Goal: Information Seeking & Learning: Learn about a topic

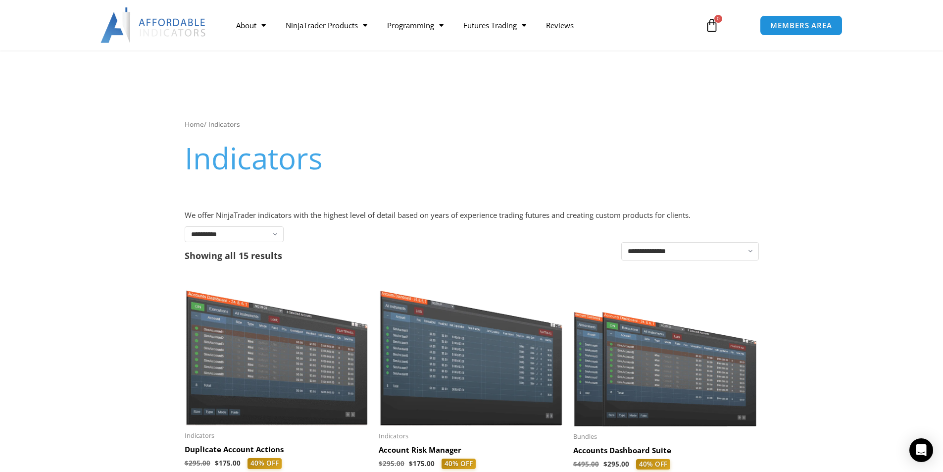
scroll to position [247, 0]
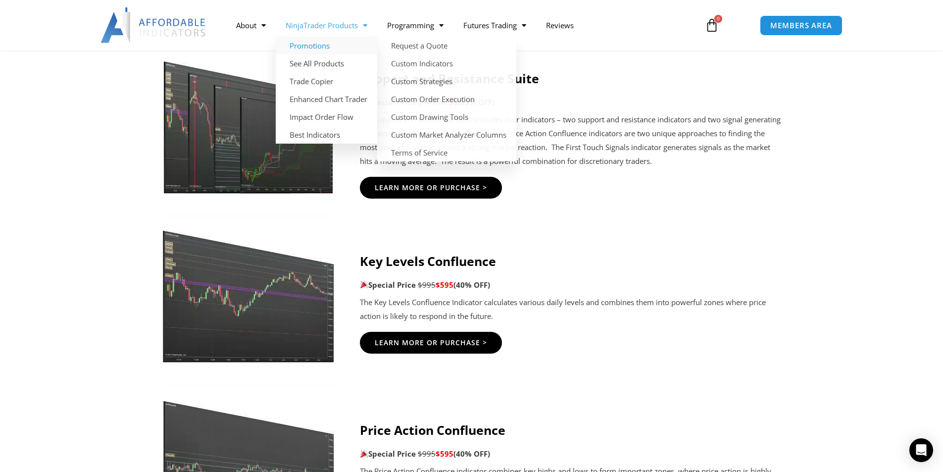
click at [308, 24] on link "NinjaTrader Products" at bounding box center [326, 25] width 101 height 23
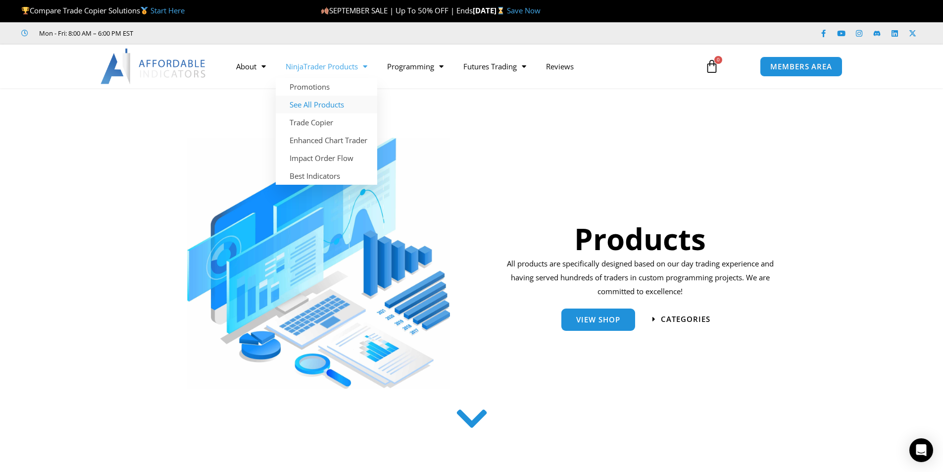
click at [333, 102] on link "See All Products" at bounding box center [326, 105] width 101 height 18
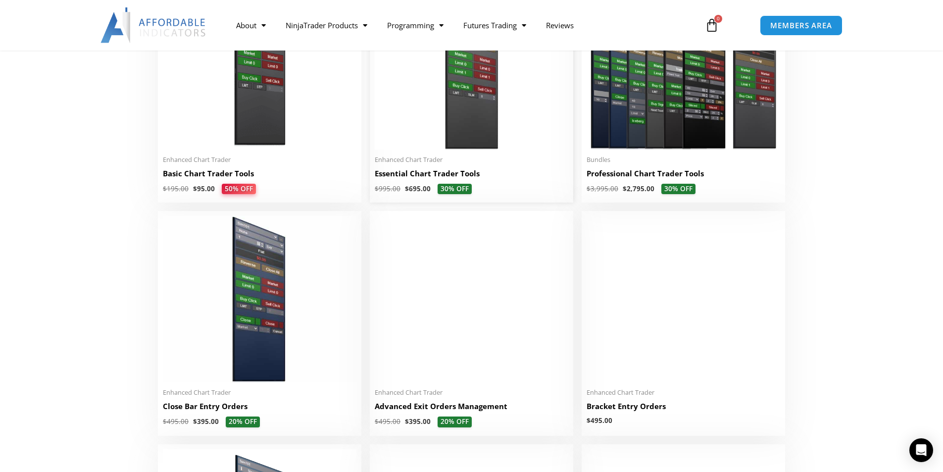
scroll to position [396, 0]
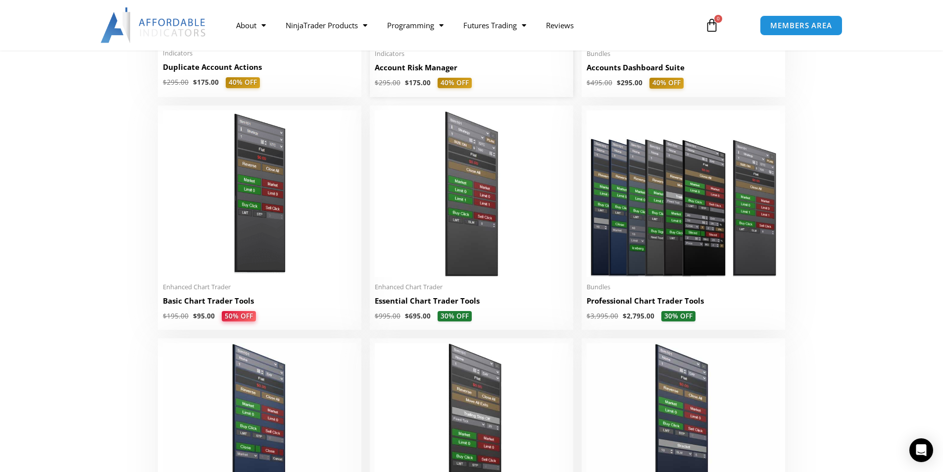
click at [434, 68] on h2 "Account Risk Manager" at bounding box center [472, 67] width 194 height 10
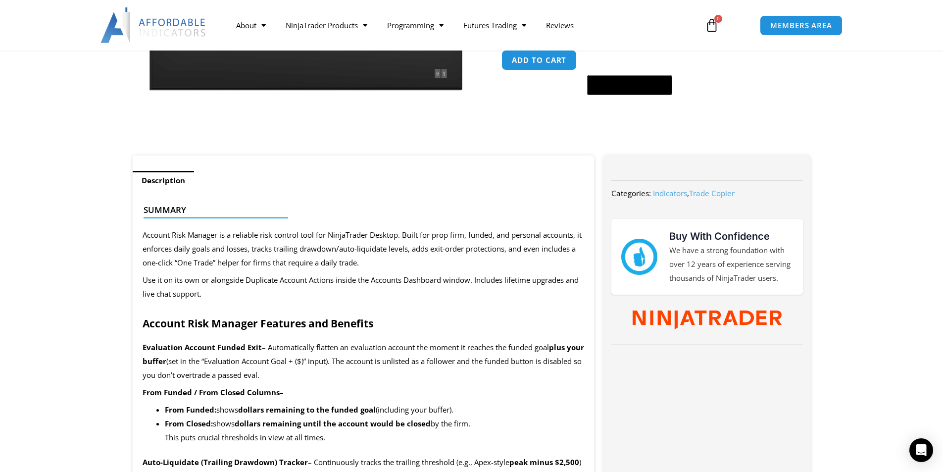
scroll to position [247, 0]
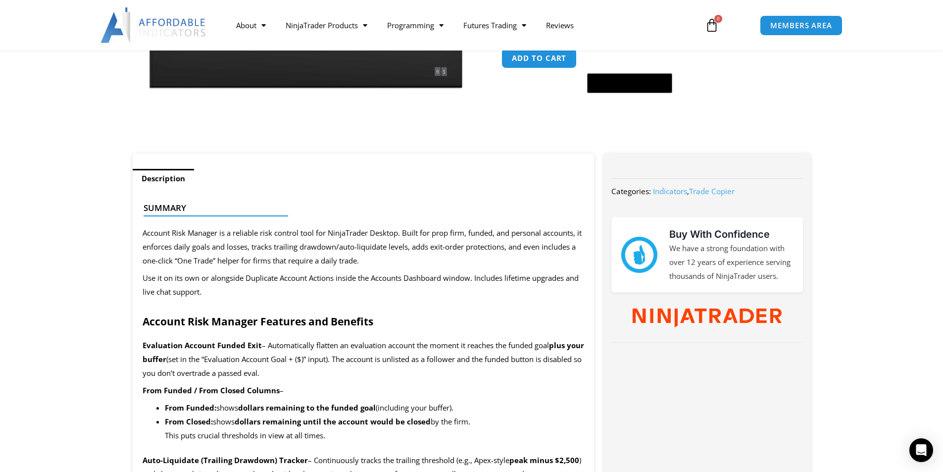
drag, startPoint x: 168, startPoint y: 236, endPoint x: 414, endPoint y: 261, distance: 247.3
click at [353, 263] on span "Account Risk Manager is a reliable risk control tool for NinjaTrader Desktop. B…" at bounding box center [362, 247] width 439 height 38
drag, startPoint x: 322, startPoint y: 251, endPoint x: 163, endPoint y: 248, distance: 158.9
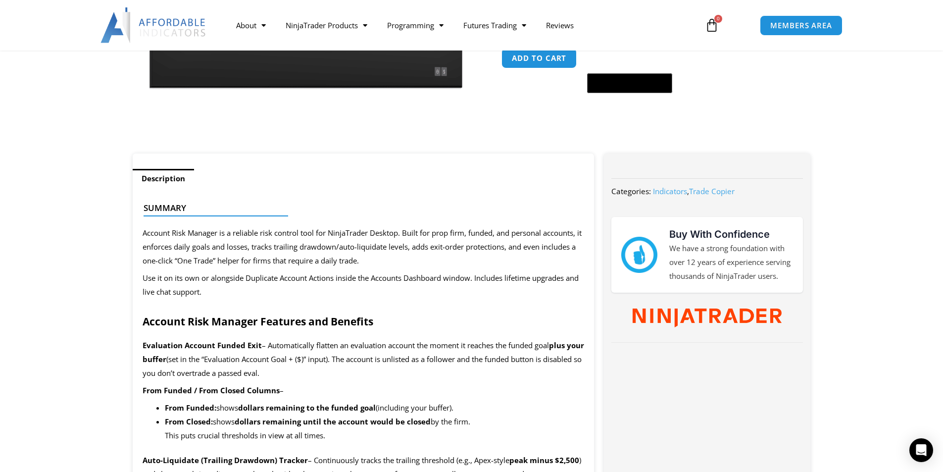
click at [229, 260] on span "Account Risk Manager is a reliable risk control tool for NinjaTrader Desktop. B…" at bounding box center [362, 247] width 439 height 38
click at [220, 247] on span "Account Risk Manager is a reliable risk control tool for NinjaTrader Desktop. B…" at bounding box center [362, 247] width 439 height 38
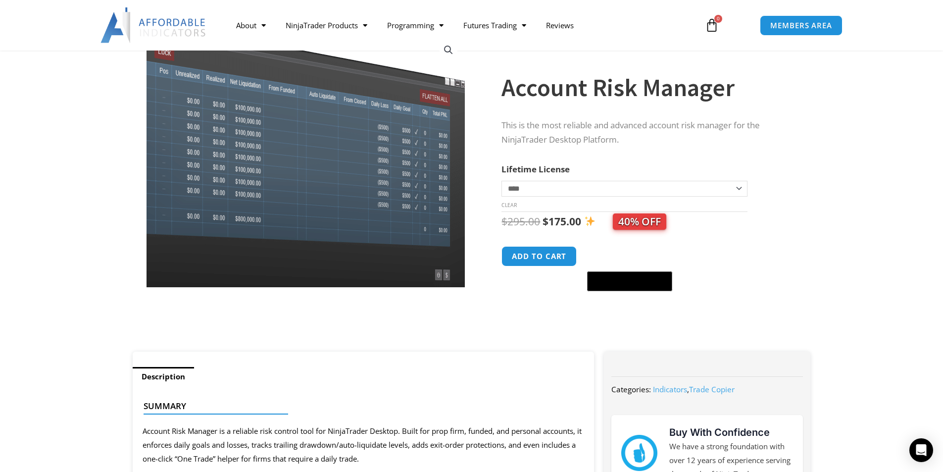
scroll to position [297, 0]
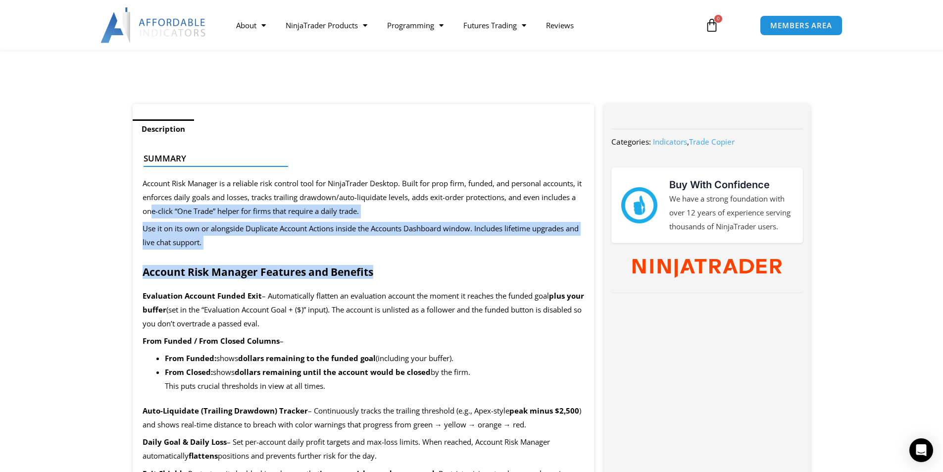
drag, startPoint x: 159, startPoint y: 217, endPoint x: 424, endPoint y: 264, distance: 269.0
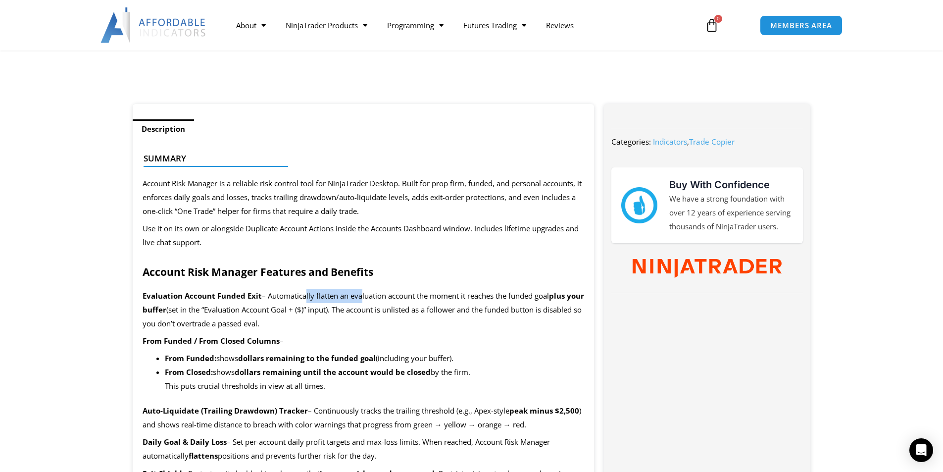
drag, startPoint x: 302, startPoint y: 294, endPoint x: 360, endPoint y: 293, distance: 57.9
click at [360, 293] on span "– Automatically flatten an evaluation account the moment it reaches the funded …" at bounding box center [405, 296] width 287 height 10
click at [352, 299] on span "– Automatically flatten an evaluation account the moment it reaches the funded …" at bounding box center [405, 296] width 287 height 10
drag, startPoint x: 288, startPoint y: 293, endPoint x: 379, endPoint y: 297, distance: 91.7
click at [379, 297] on span "– Automatically flatten an evaluation account the moment it reaches the funded …" at bounding box center [405, 296] width 287 height 10
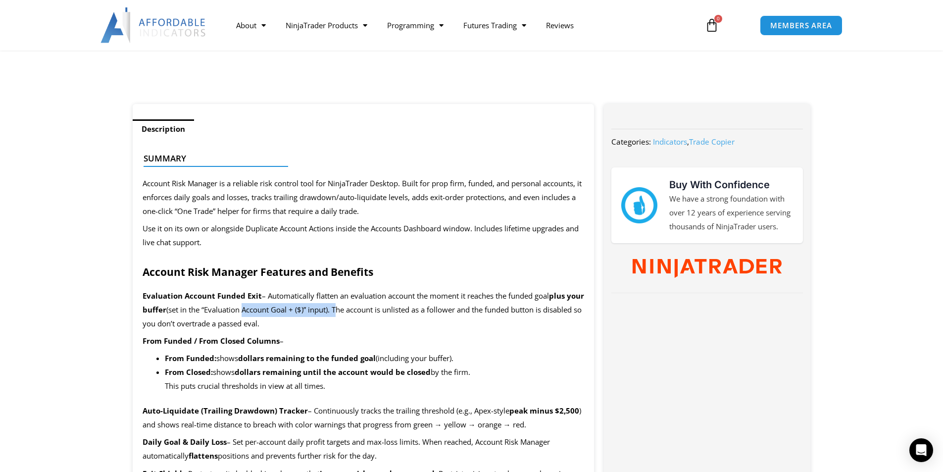
drag, startPoint x: 259, startPoint y: 307, endPoint x: 354, endPoint y: 313, distance: 95.2
click at [354, 313] on span "(set in the “Evaluation Account Goal + ($)” input). The account is unlisted as …" at bounding box center [362, 316] width 439 height 24
click at [375, 334] on p "From Funded / From Closed Columns –" at bounding box center [364, 341] width 442 height 14
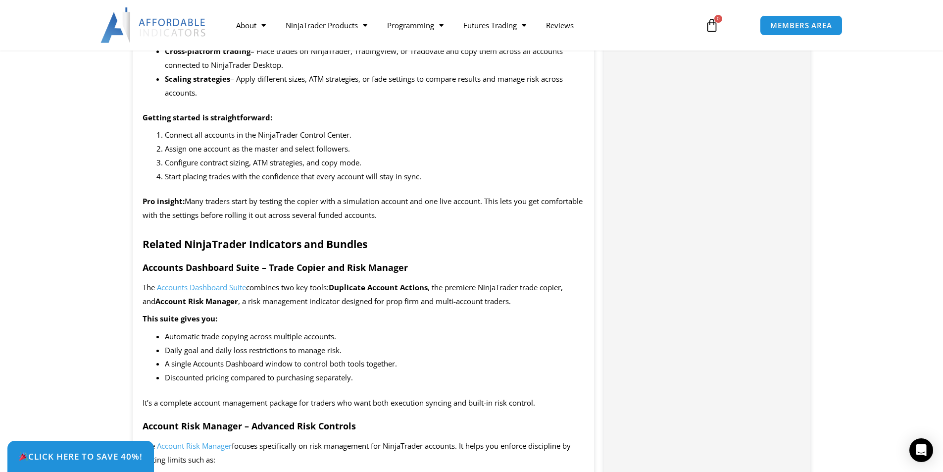
scroll to position [1089, 0]
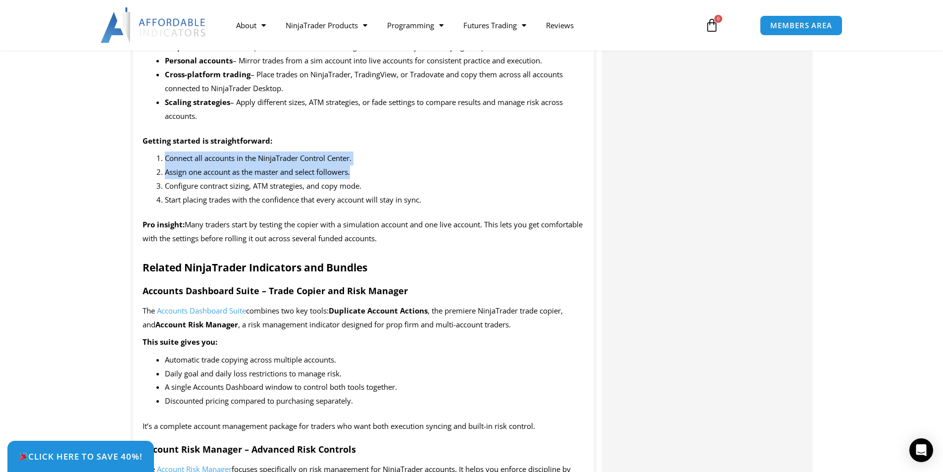
drag, startPoint x: 162, startPoint y: 160, endPoint x: 372, endPoint y: 173, distance: 210.3
click at [371, 173] on ol "Connect all accounts in the NinjaTrader Control Center. Assign one account as t…" at bounding box center [375, 178] width 420 height 55
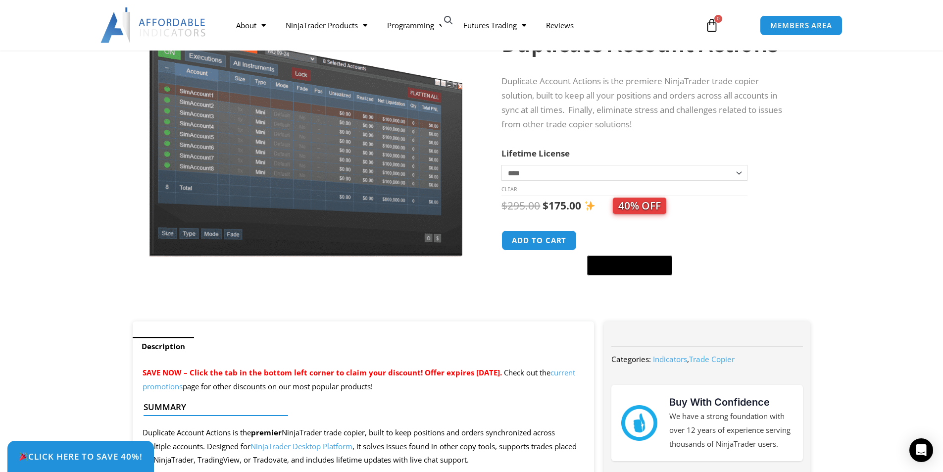
scroll to position [99, 0]
